Goal: Task Accomplishment & Management: Manage account settings

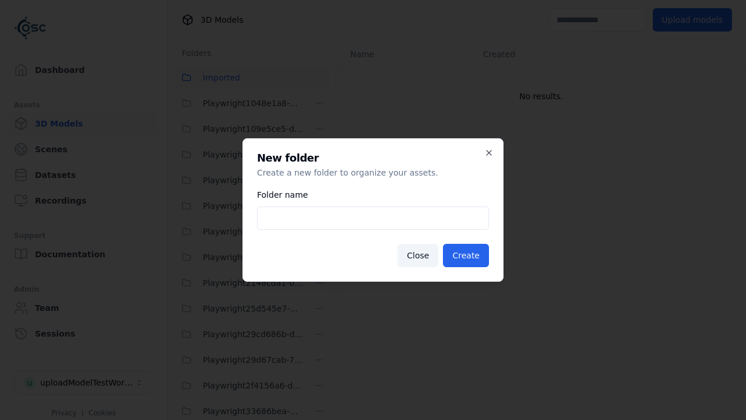
scroll to position [1949, 0]
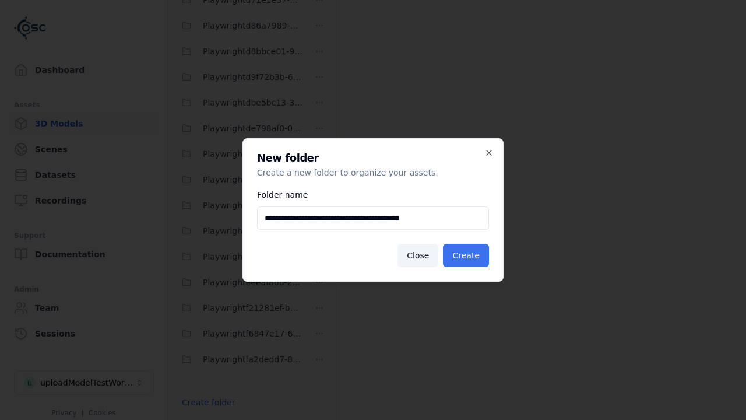
type input "**********"
click at [467, 255] on button "Create" at bounding box center [466, 255] width 46 height 23
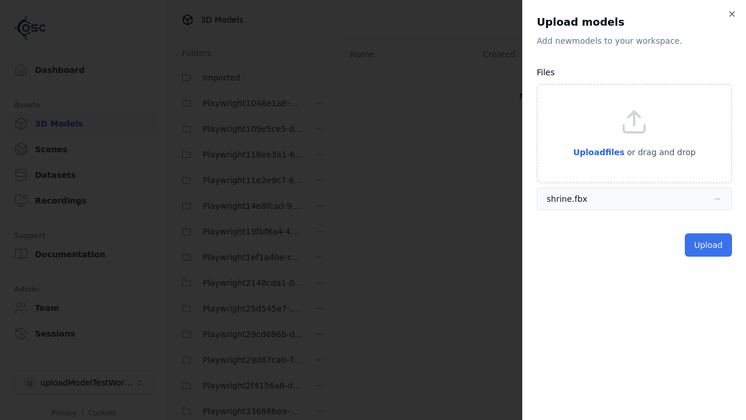
click at [709, 244] on button "Upload" at bounding box center [708, 244] width 47 height 23
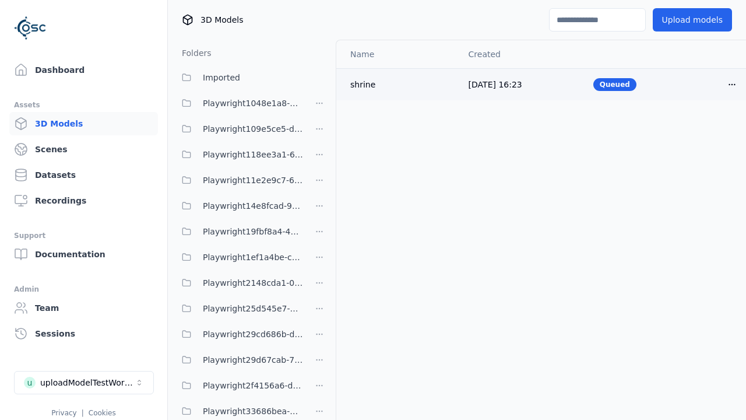
click at [712, 84] on html "Support Dashboard Assets 3D Models Scenes Datasets Recordings Support Documenta…" at bounding box center [373, 210] width 746 height 420
click at [686, 128] on div "Delete" at bounding box center [686, 128] width 69 height 19
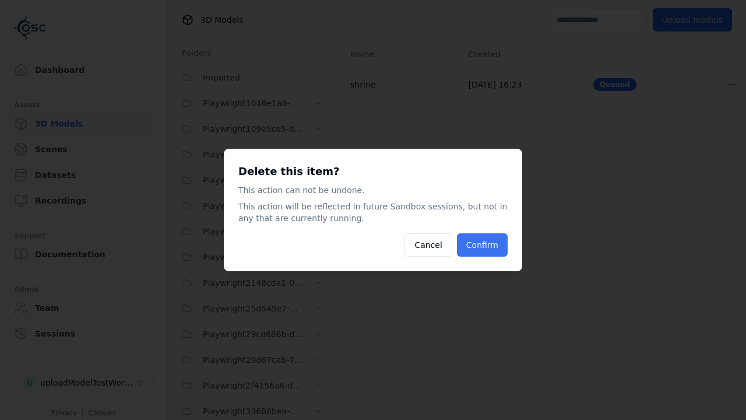
click at [483, 245] on button "Confirm" at bounding box center [482, 244] width 51 height 23
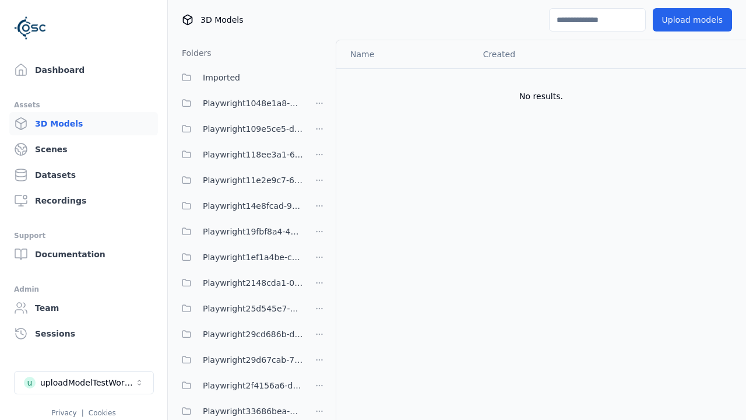
click at [319, 209] on html "Support Dashboard Assets 3D Models Scenes Datasets Recordings Support Documenta…" at bounding box center [373, 210] width 746 height 420
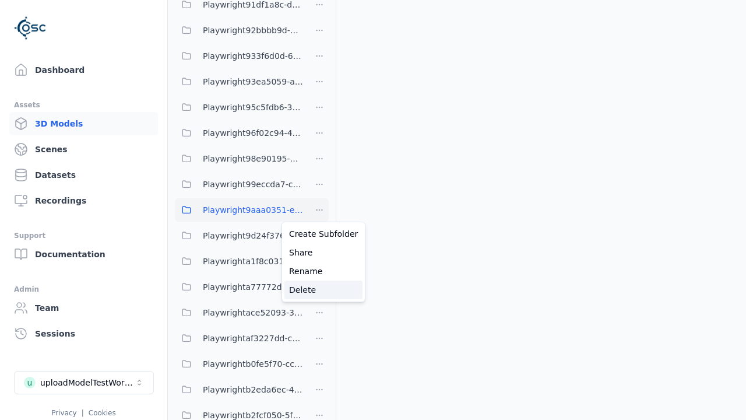
click at [319, 289] on div "Delete" at bounding box center [323, 289] width 78 height 19
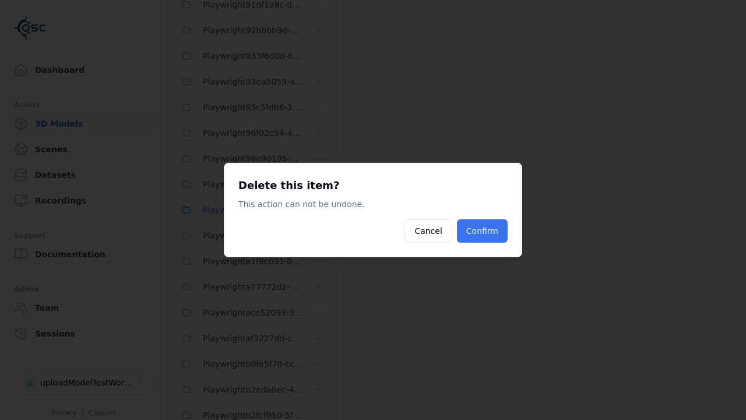
click at [483, 231] on button "Confirm" at bounding box center [482, 230] width 51 height 23
